Goal: Task Accomplishment & Management: Use online tool/utility

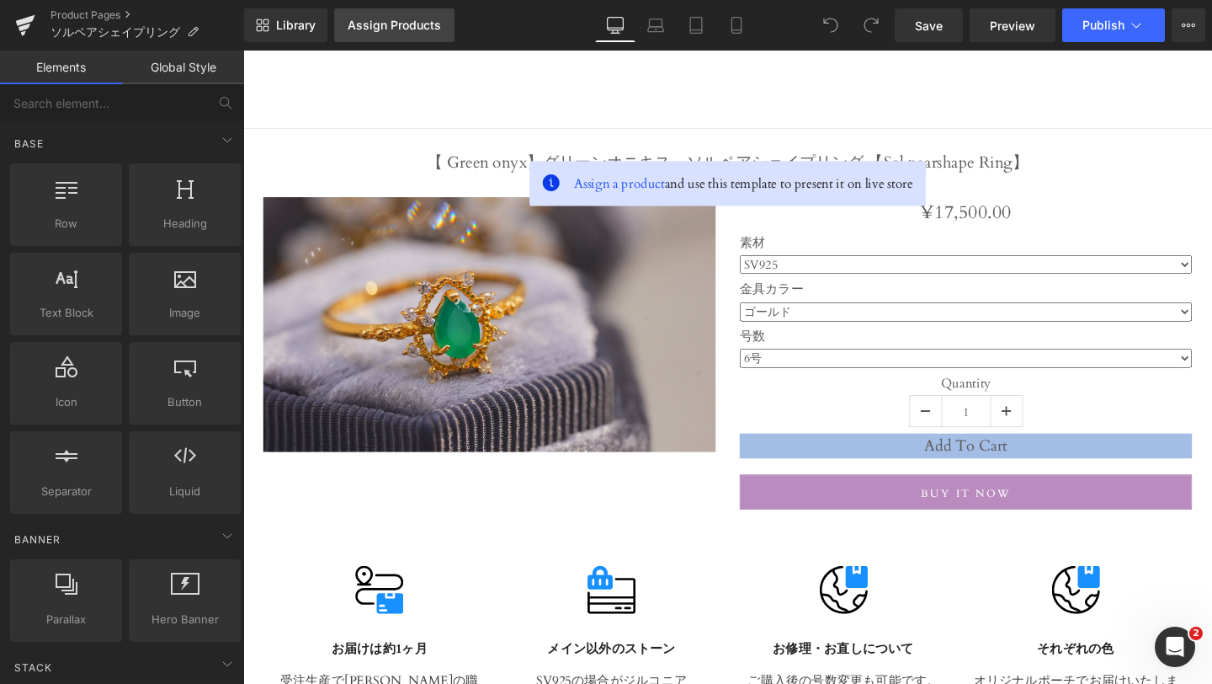
click at [375, 35] on link "Assign Products" at bounding box center [394, 25] width 120 height 34
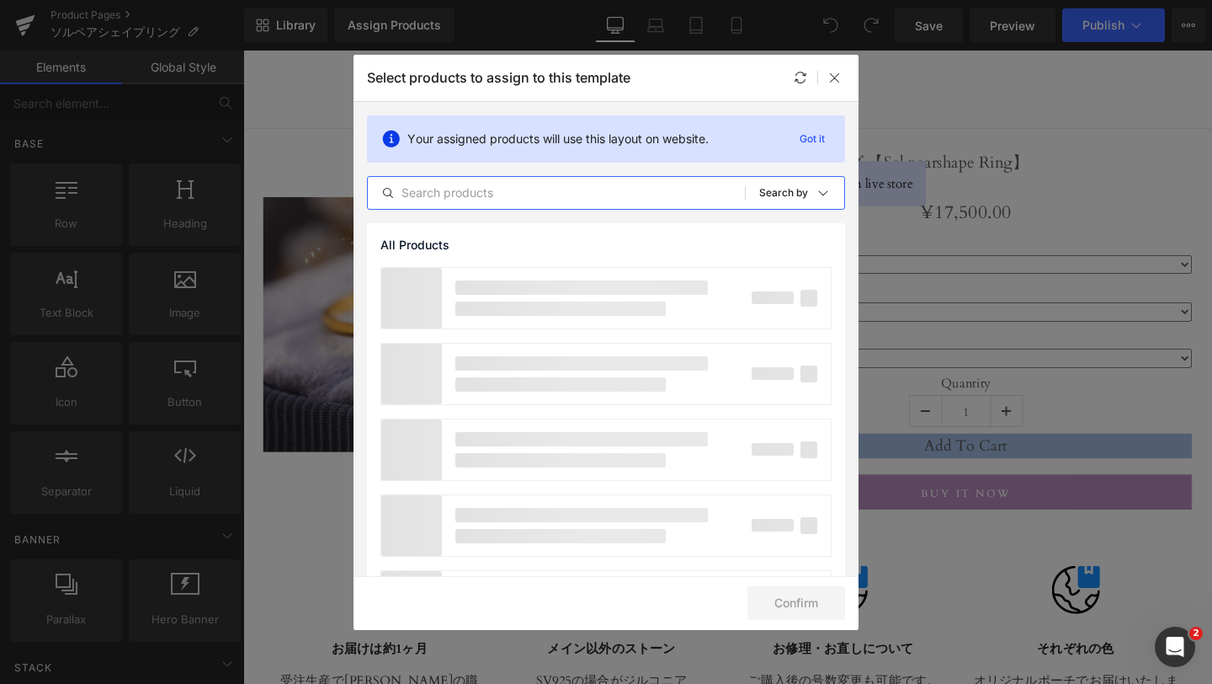
click at [487, 194] on input "text" at bounding box center [556, 193] width 377 height 20
type input "ペ"
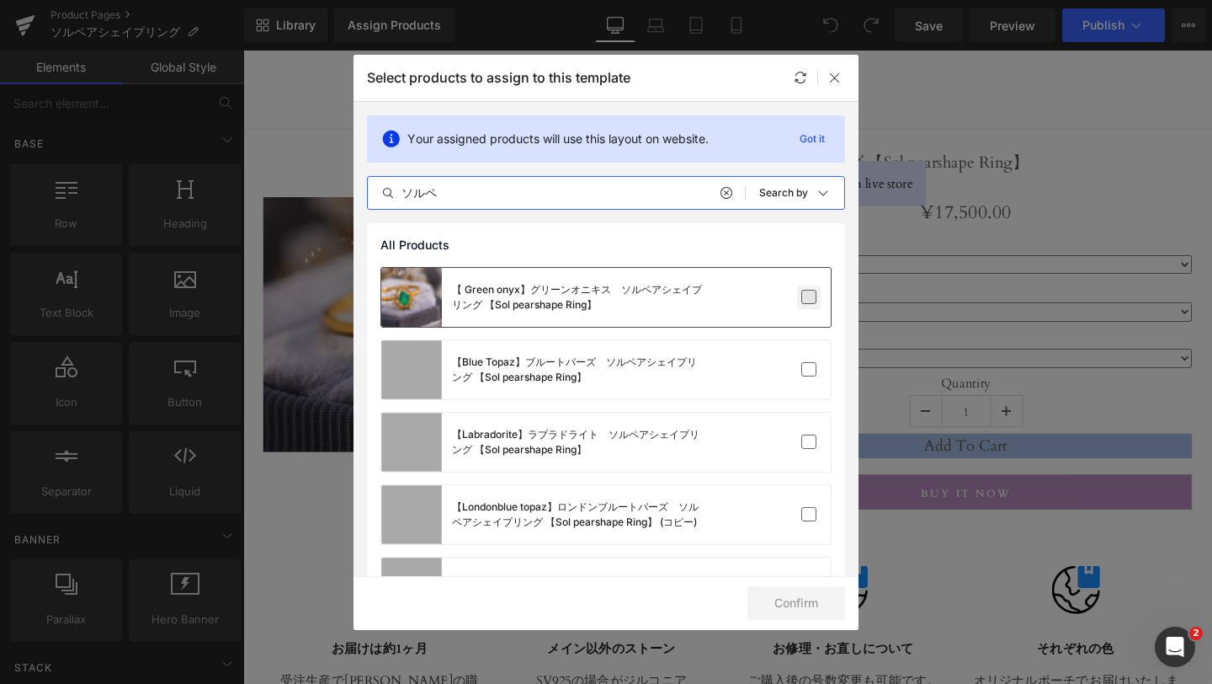
type input "ソルペ"
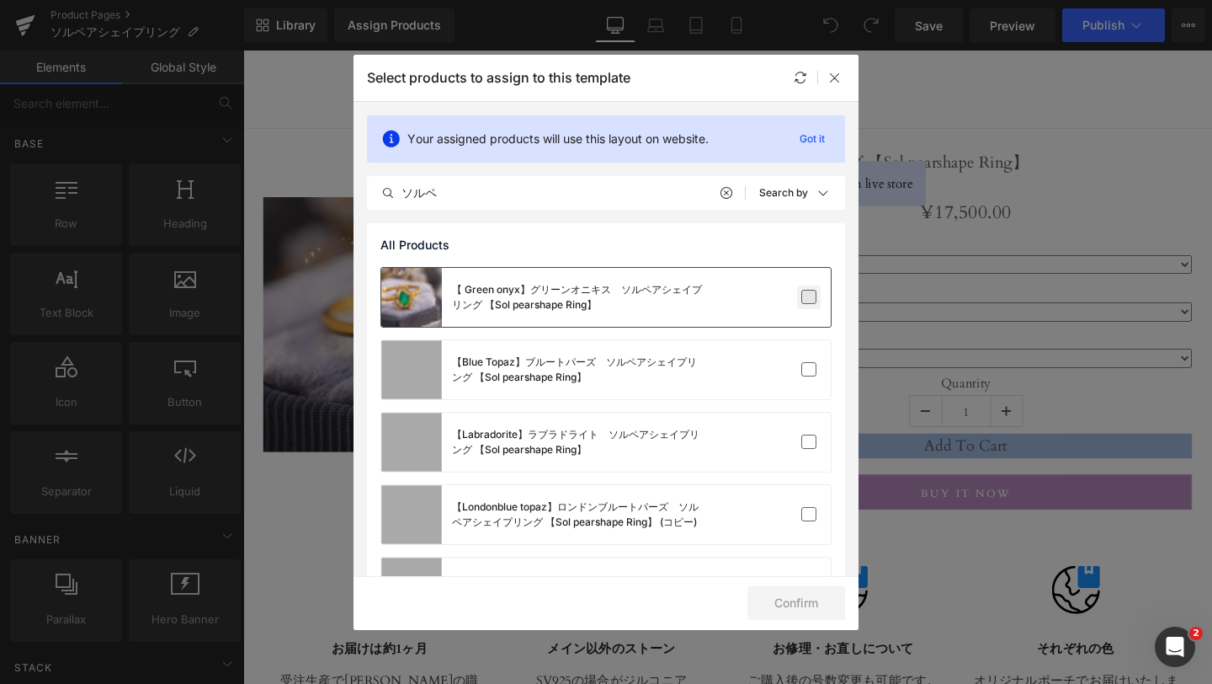
click at [801, 294] on label at bounding box center [808, 297] width 15 height 15
click at [809, 297] on input "checkbox" at bounding box center [809, 297] width 0 height 0
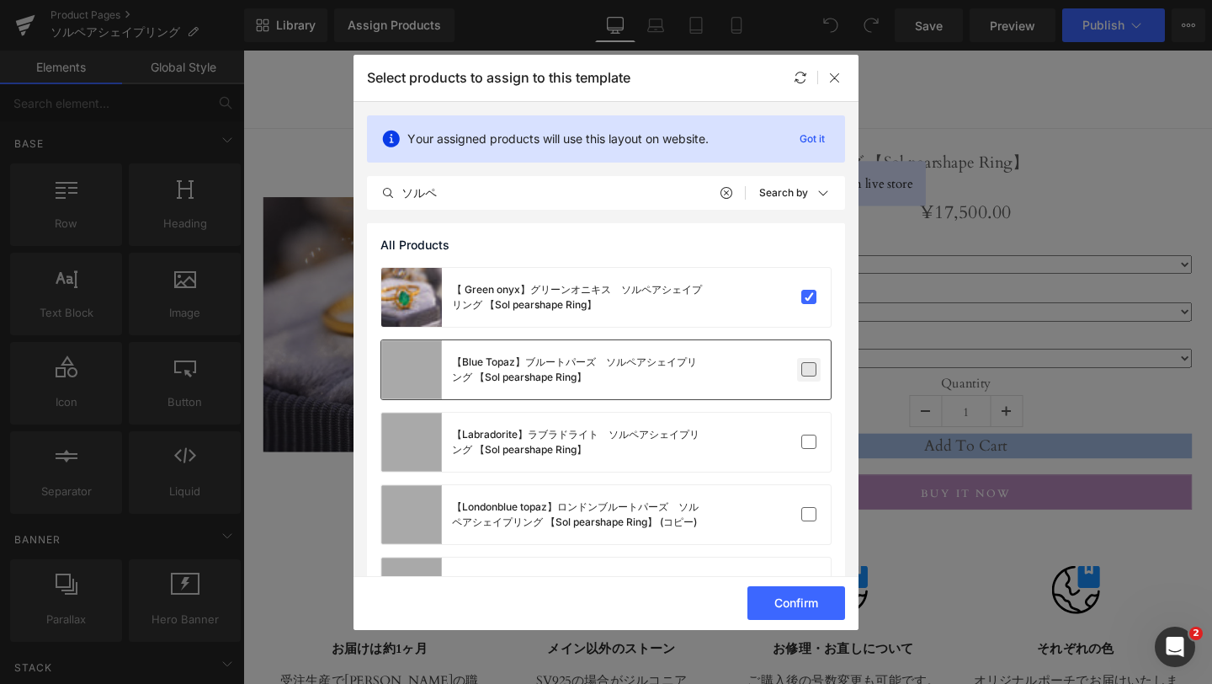
click at [801, 367] on label at bounding box center [808, 369] width 15 height 15
click at [809, 370] on input "checkbox" at bounding box center [809, 370] width 0 height 0
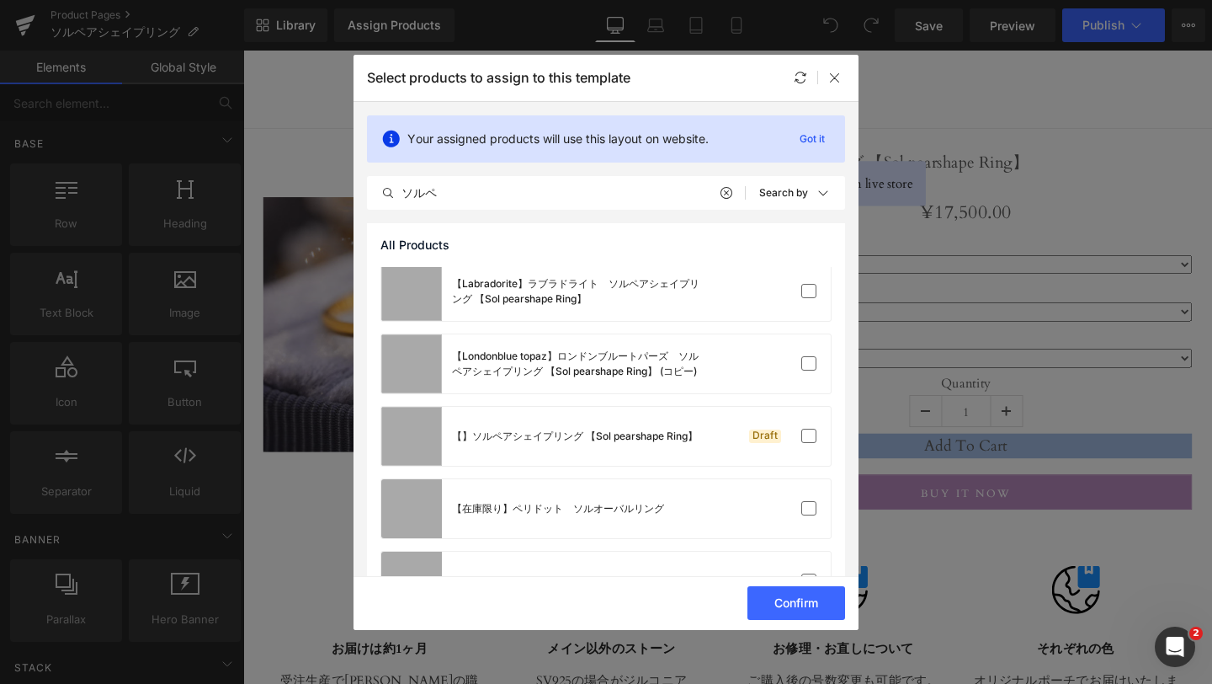
scroll to position [166, 0]
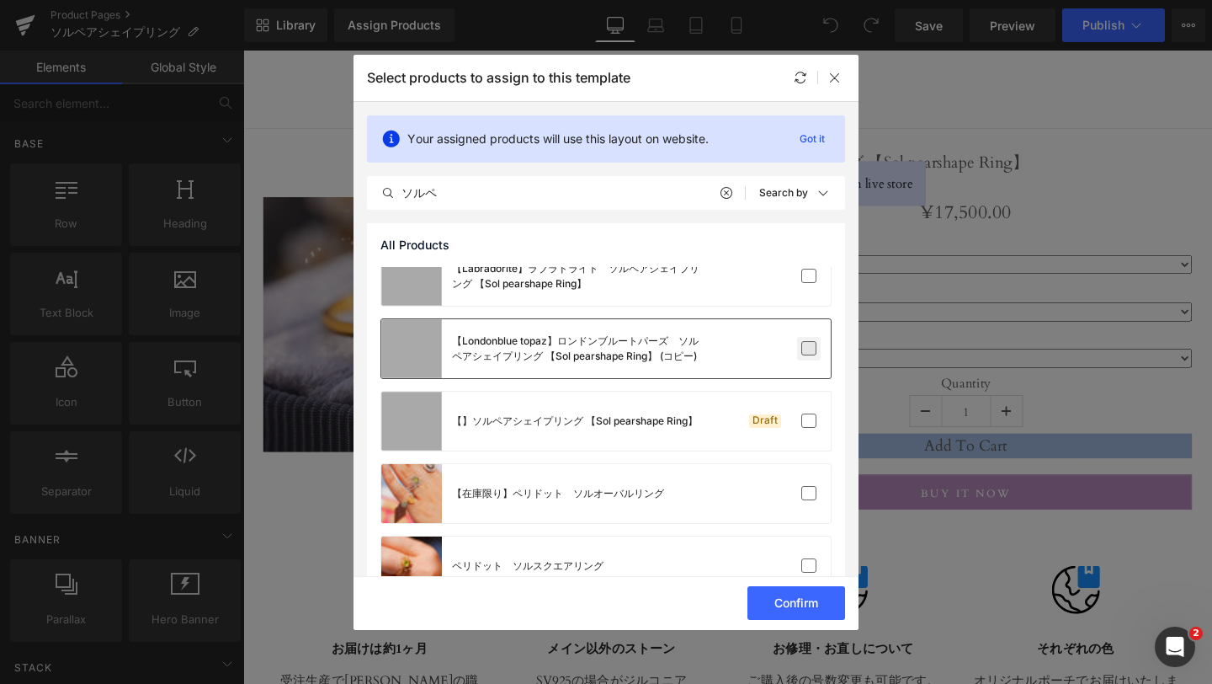
click at [801, 354] on label at bounding box center [808, 348] width 15 height 15
click at [809, 349] on input "checkbox" at bounding box center [809, 349] width 0 height 0
click at [810, 277] on label at bounding box center [808, 276] width 15 height 15
click at [809, 276] on input "checkbox" at bounding box center [809, 276] width 0 height 0
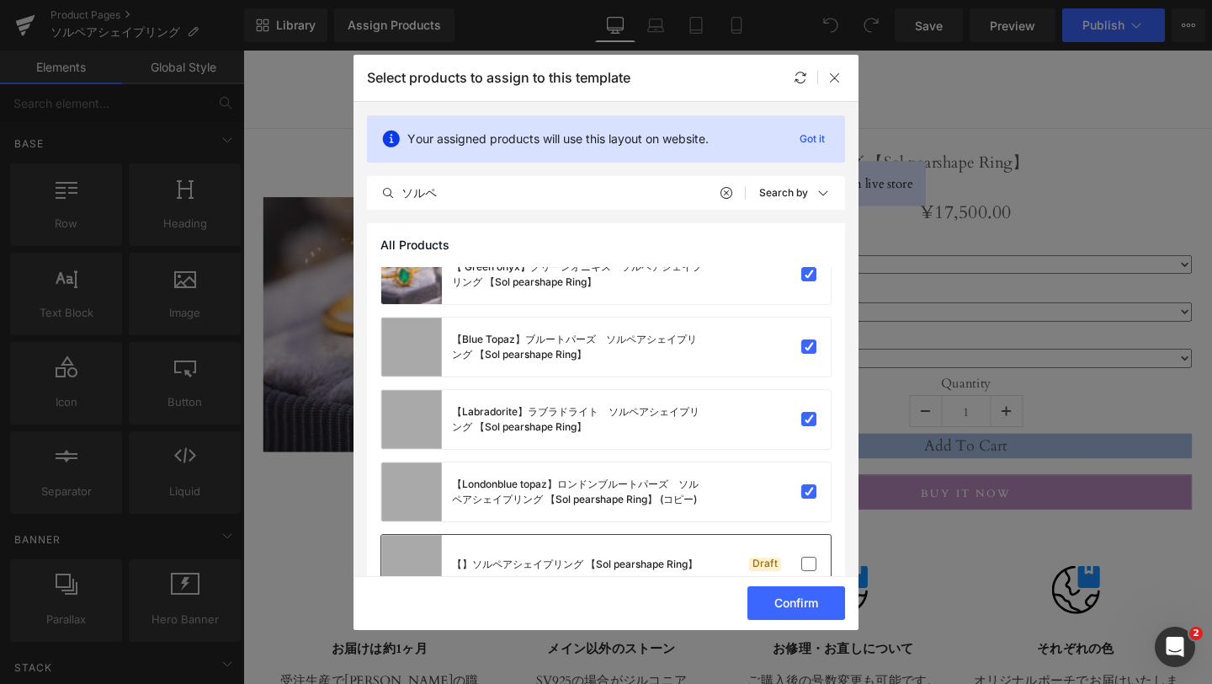
scroll to position [0, 0]
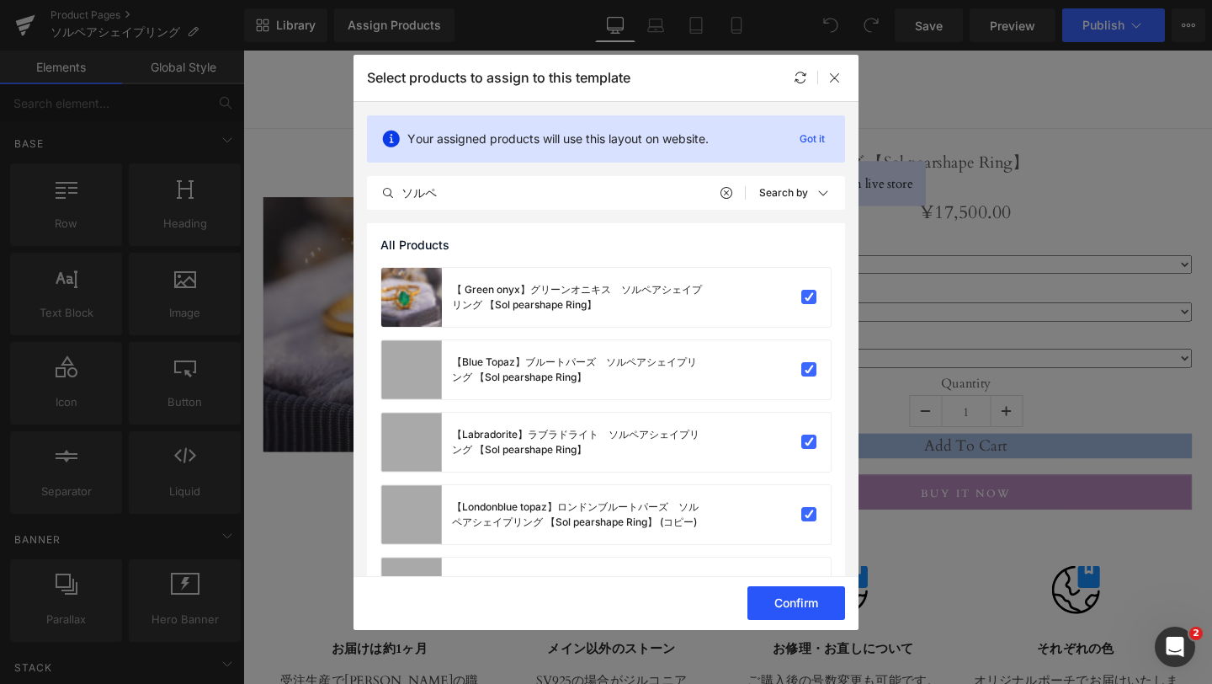
click at [788, 593] on button "Confirm" at bounding box center [797, 603] width 98 height 34
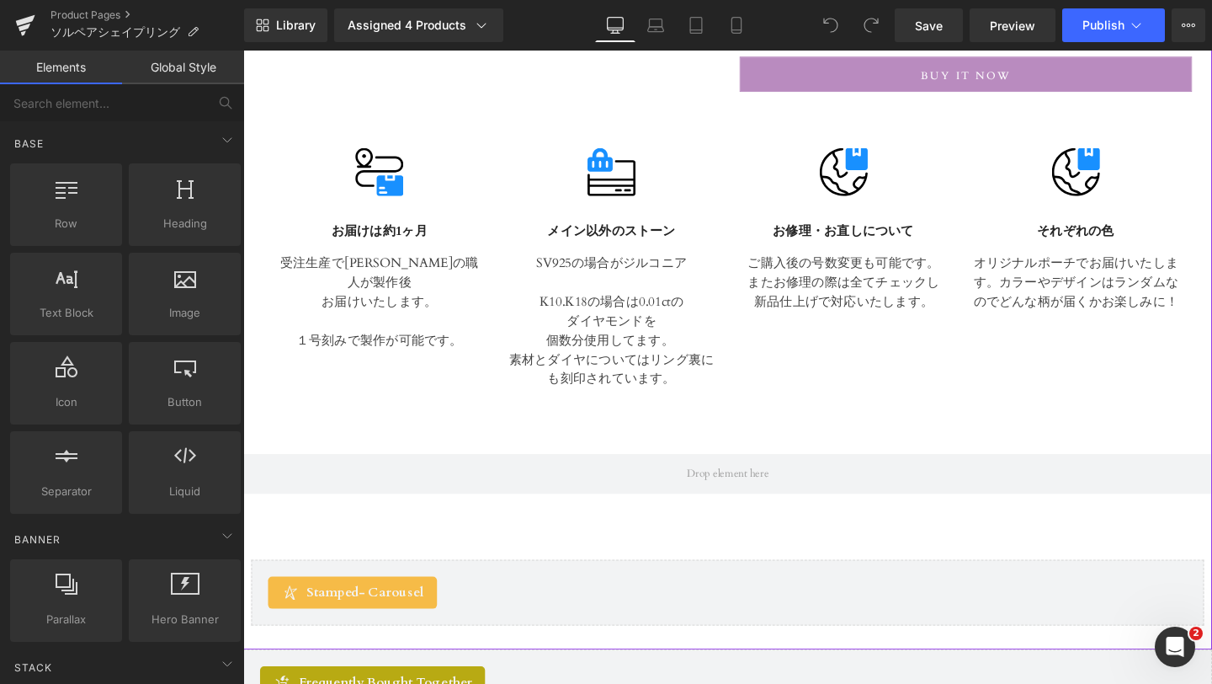
scroll to position [292, 0]
